Goal: Task Accomplishment & Management: Use online tool/utility

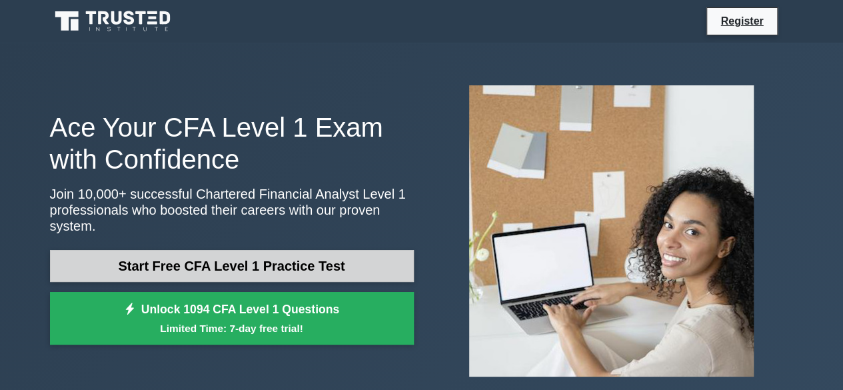
click at [281, 251] on link "Start Free CFA Level 1 Practice Test" at bounding box center [232, 266] width 364 height 32
